Goal: Task Accomplishment & Management: Use online tool/utility

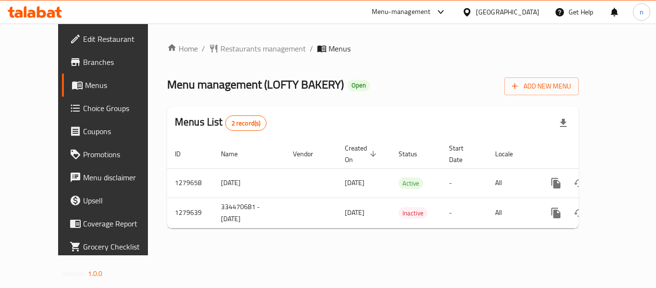
click at [447, 11] on icon at bounding box center [441, 12] width 12 height 12
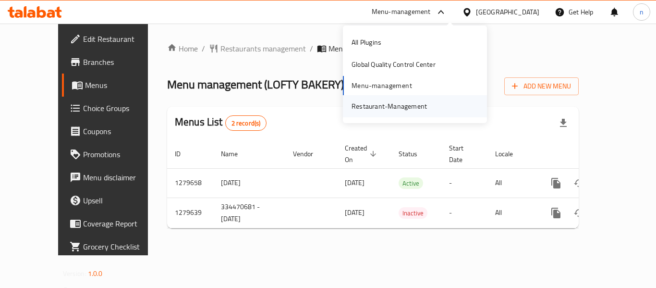
click at [415, 105] on div "Restaurant-Management" at bounding box center [389, 106] width 75 height 11
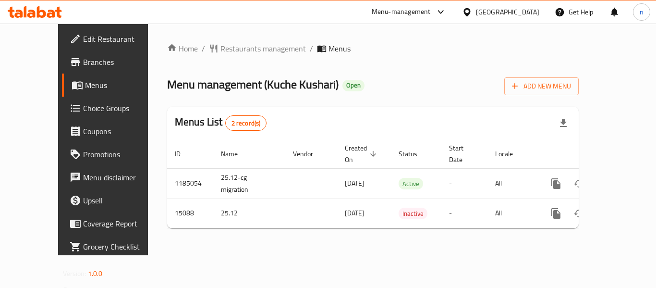
click at [472, 9] on icon at bounding box center [467, 12] width 10 height 10
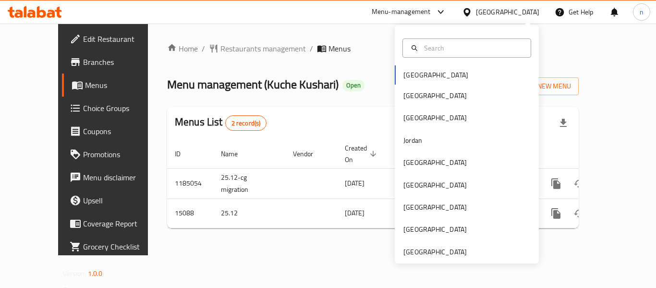
click at [447, 11] on icon at bounding box center [441, 12] width 12 height 12
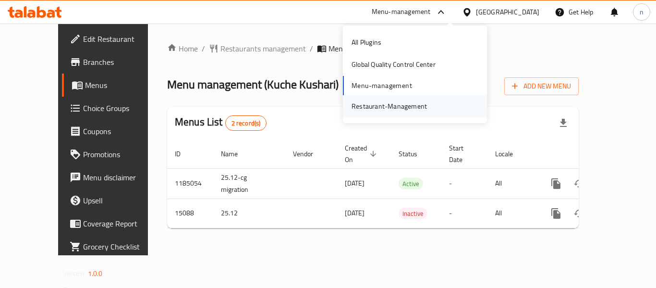
click at [390, 105] on div "Restaurant-Management" at bounding box center [389, 106] width 75 height 11
